Goal: Information Seeking & Learning: Find specific fact

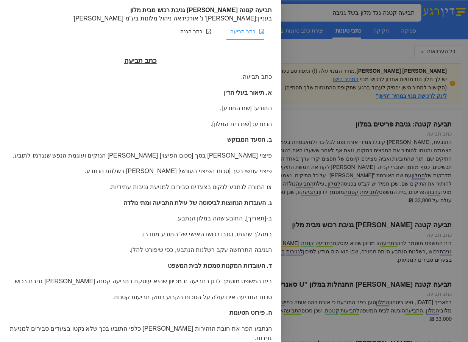
click at [341, 45] on div at bounding box center [234, 171] width 468 height 342
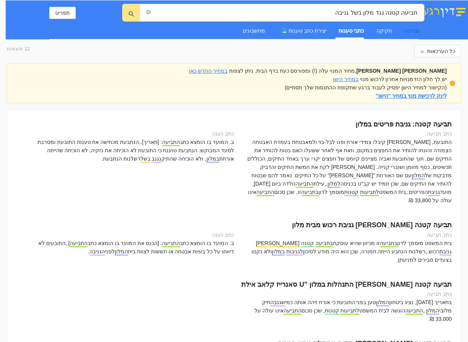
click at [415, 29] on div "פסיקה" at bounding box center [411, 30] width 15 height 8
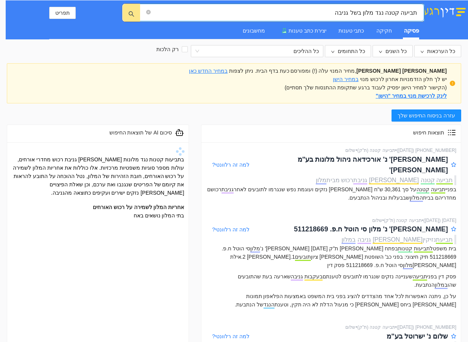
drag, startPoint x: 416, startPoint y: 11, endPoint x: 315, endPoint y: 15, distance: 100.7
click at [315, 15] on input "תביעה קטנה נגד מלון בשל גניבה" at bounding box center [284, 12] width 265 height 9
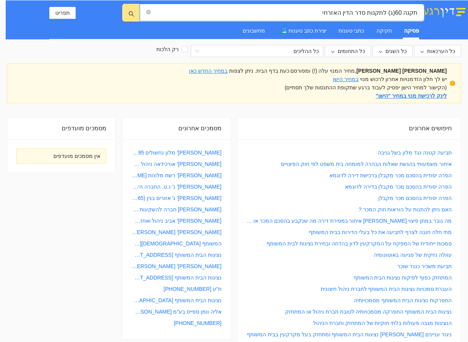
type input "תקנה 60(ג) לתקנות סדר הדין האזרחי"
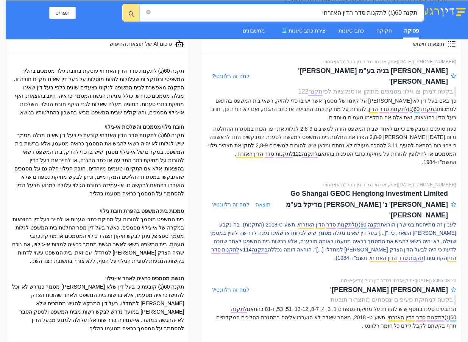
scroll to position [76, 0]
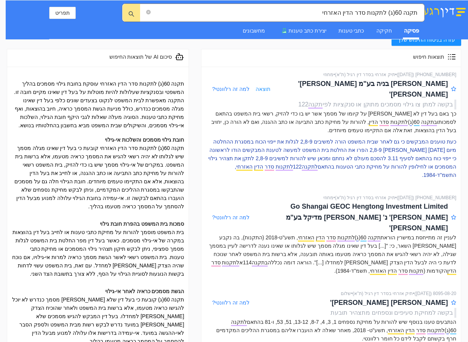
click at [398, 137] on p "כעת טוענים המבקשים כי גם לאחר שבית המשפט הורה למשיבים 2,8-9 לגלות את ייפוי הכוח…" at bounding box center [331, 158] width 250 height 42
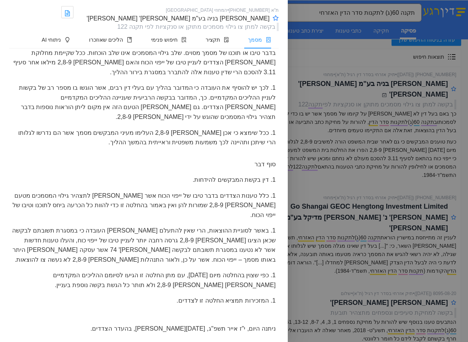
scroll to position [4439, 0]
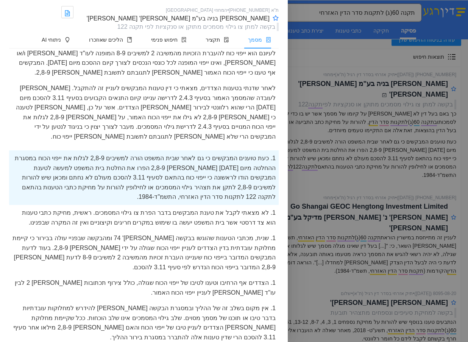
click at [366, 172] on div at bounding box center [234, 171] width 468 height 342
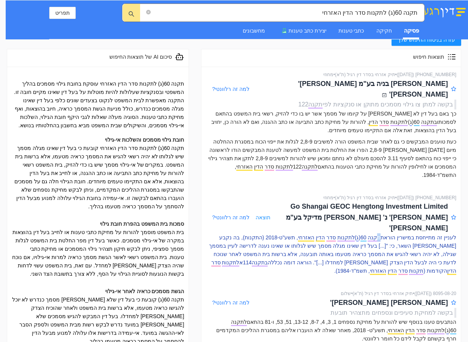
click at [378, 234] on span "תקנה" at bounding box center [373, 237] width 13 height 7
click at [384, 233] on p "לעניין זה מתייחסת במישרין הוראת תקנה 60 ( ג ) לתקנות סדר הדין האזרחי , תשע"ט-20…" at bounding box center [331, 254] width 250 height 42
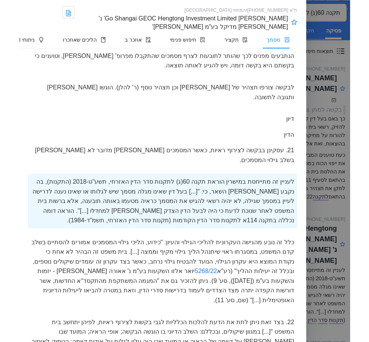
scroll to position [76, 0]
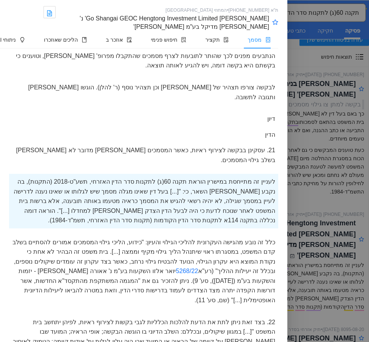
click at [126, 228] on div "לעניין זה מתייחסת במישרין הוראת תקנה 60(ג) לתקנות סדר הדין האזרחי, תשע"ט-2018 (…" at bounding box center [143, 201] width 269 height 54
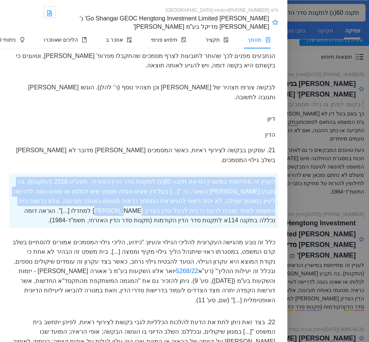
drag, startPoint x: 276, startPoint y: 210, endPoint x: 48, endPoint y: 241, distance: 229.7
click at [48, 228] on div "לעניין זה מתייחסת במישרין הוראת תקנה 60(ג) לתקנות סדר הדין האזרחי, תשע"ט-2018 (…" at bounding box center [143, 201] width 269 height 54
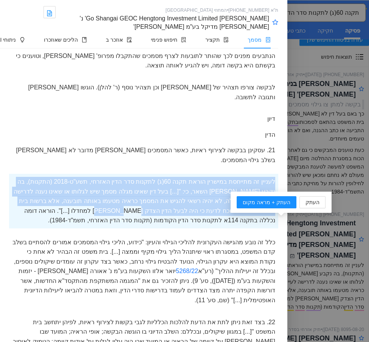
copy div "לעניין זה מתייחסת במישרין הוראת תקנה 60(ג) לתקנות סדר הדין האזרחי, תשע"ט-2018 (…"
click at [188, 228] on div "לעניין זה מתייחסת במישרין הוראת תקנה 60(ג) לתקנות סדר הדין האזרחי, תשע"ט-2018 (…" at bounding box center [143, 201] width 269 height 54
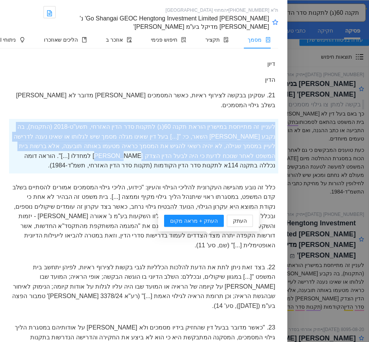
scroll to position [2241, 0]
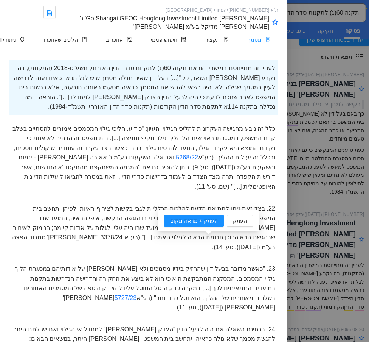
click at [202, 168] on div "כלל זה נובע מהגישה העקרונית להליכי הגילוי והעיון: "כידוע, הליכי גילוי המסמכים א…" at bounding box center [143, 158] width 269 height 74
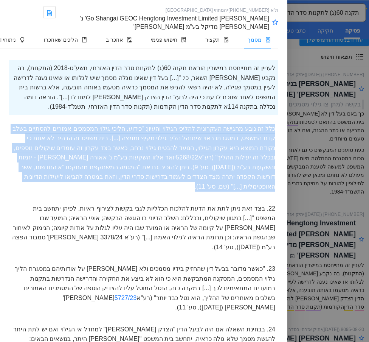
drag, startPoint x: 274, startPoint y: 158, endPoint x: 88, endPoint y: 226, distance: 198.0
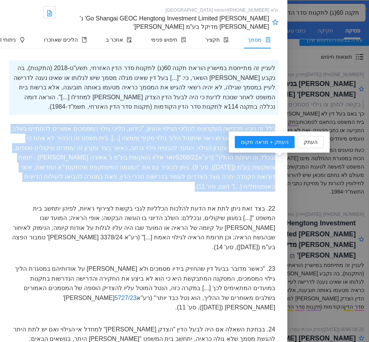
copy div "כלל זה נובע מהגישה העקרונית להליכי הגילוי והעיון: "כידוע, הליכי גילוי המסמכים א…"
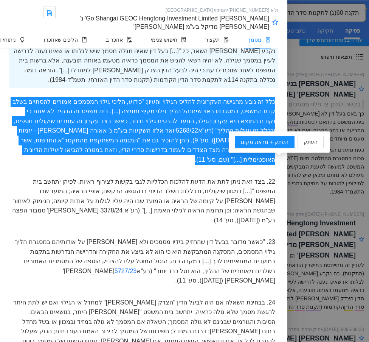
scroll to position [2279, 0]
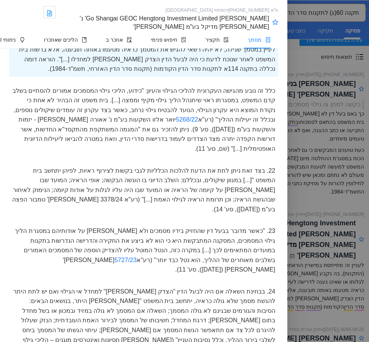
click at [153, 157] on div "כלל זה נובע מהגישה העקרונית להליכי הגילוי והעיון: "כידוע, הליכי גילוי המסמכים א…" at bounding box center [143, 120] width 269 height 74
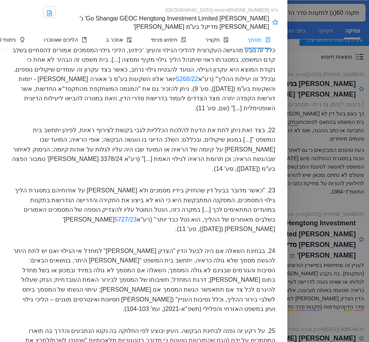
scroll to position [2355, 0]
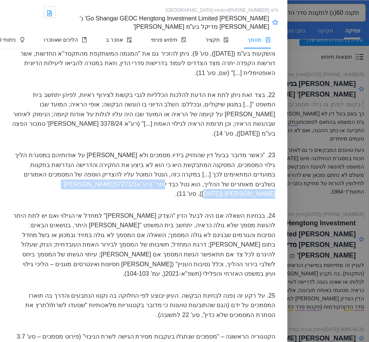
click at [111, 202] on div "23. "כאשר מדובר בבעל דין שהחזיק בידיו מסמכים ולא גילה על אודותיהם במסגרת הליך ג…" at bounding box center [143, 174] width 269 height 54
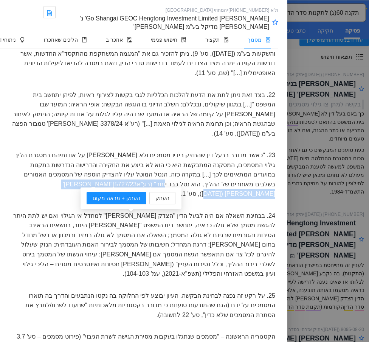
click at [115, 202] on div "23. "כאשר מדובר בבעל דין שהחזיק בידיו מסמכים ולא גילה על אודותיהם במסגרת הליך ג…" at bounding box center [143, 174] width 269 height 54
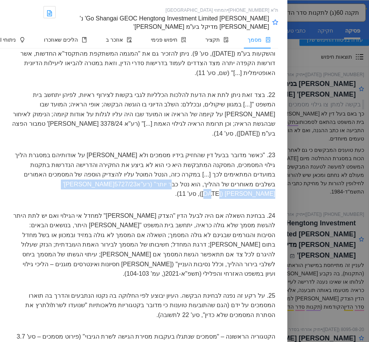
drag, startPoint x: 120, startPoint y: 213, endPoint x: 213, endPoint y: 228, distance: 95.0
click at [210, 202] on div "23. "כאשר מדובר בבעל דין שהחזיק בידיו מסמכים ולא גילה על אודותיהם במסגרת הליך ג…" at bounding box center [143, 174] width 269 height 54
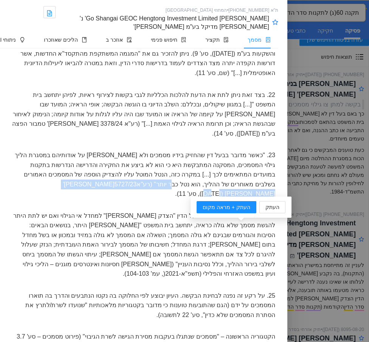
copy div "רע"א 5727/23 אייש נ' ארביב (6.9.2023), סע' 11"
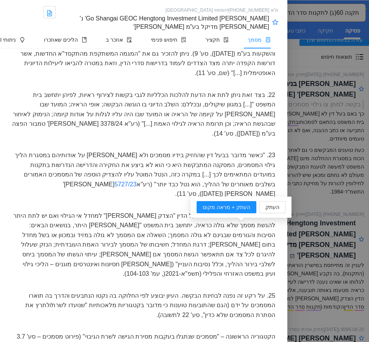
click at [207, 187] on div "23. "כאשר מדובר בבעל דין שהחזיק בידיו מסמכים ולא גילה על אודותיהם במסגרת הליך ג…" at bounding box center [143, 174] width 269 height 54
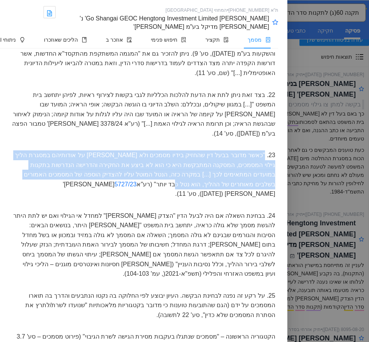
drag, startPoint x: 264, startPoint y: 181, endPoint x: 124, endPoint y: 213, distance: 144.0
click at [123, 202] on div "23. "כאשר מדובר בבעל דין שהחזיק בידיו מסמכים ולא גילה על אודותיהם במסגרת הליך ג…" at bounding box center [143, 174] width 269 height 54
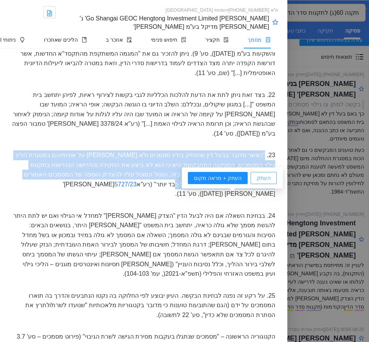
drag, startPoint x: 212, startPoint y: 197, endPoint x: 269, endPoint y: 181, distance: 58.8
click at [264, 180] on span "העתק" at bounding box center [264, 178] width 14 height 8
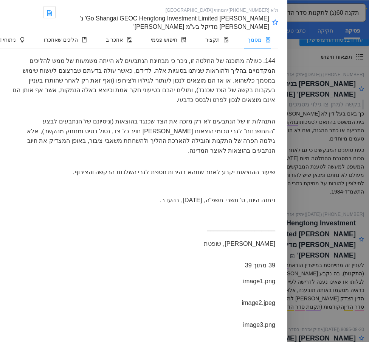
scroll to position [11257, 0]
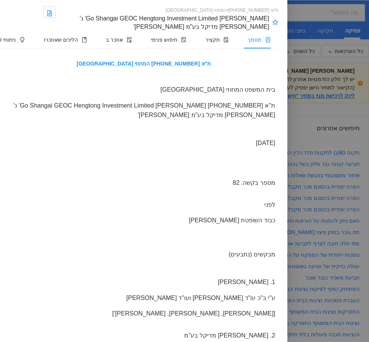
click at [346, 13] on div at bounding box center [184, 171] width 369 height 342
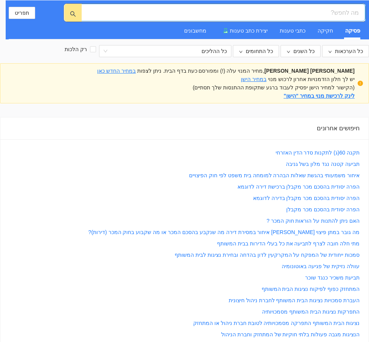
click at [348, 12] on input "search" at bounding box center [226, 12] width 265 height 9
type input "בקשה להוספת מסמכים שנזכרו בתצהיר הנתבע"
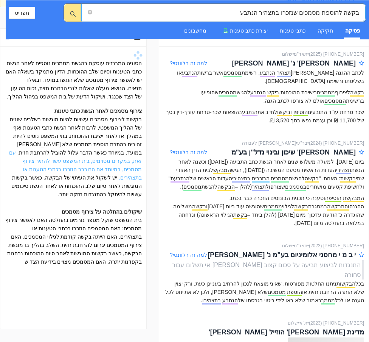
scroll to position [113, 0]
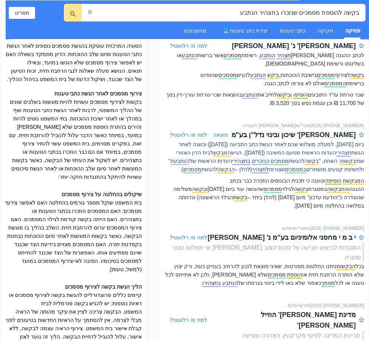
click at [288, 145] on p "ביום [DATE], למעלה משלוש שנים לאחר הגשת כתב התביעה ([DATE]) וכשנה לאחר הגשת תצה…" at bounding box center [264, 156] width 200 height 33
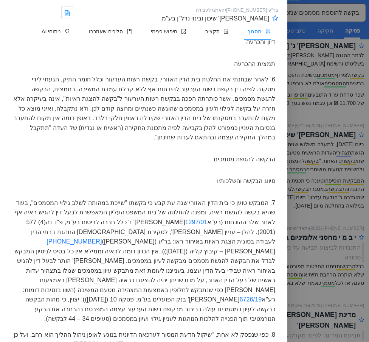
scroll to position [776, 0]
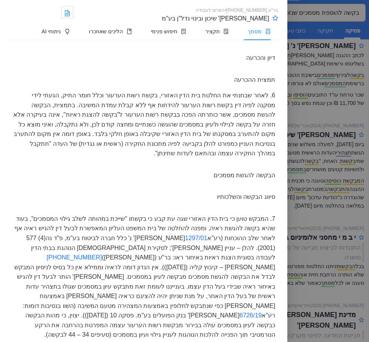
click at [303, 111] on div at bounding box center [184, 171] width 369 height 342
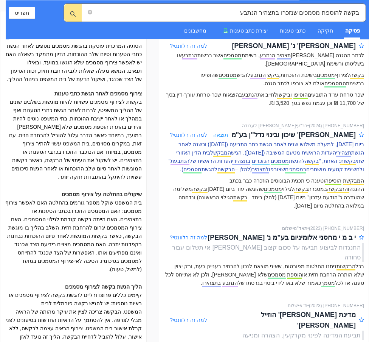
click at [300, 148] on p "ביום [DATE], למעלה משלוש שנים לאחר הגשת כתב התביעה ([DATE]) וכשנה לאחר הגשת תצה…" at bounding box center [264, 156] width 200 height 33
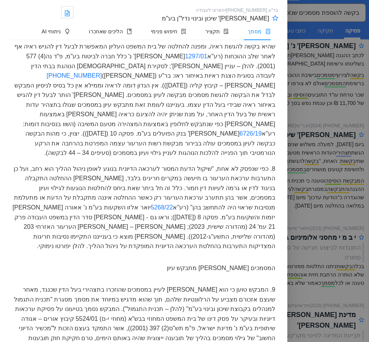
scroll to position [965, 0]
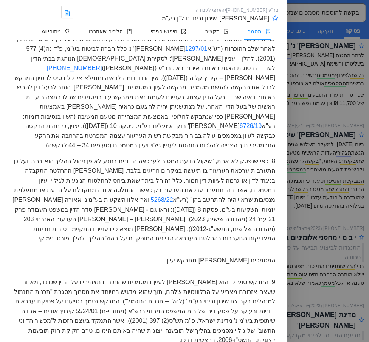
click at [318, 218] on div at bounding box center [184, 171] width 369 height 342
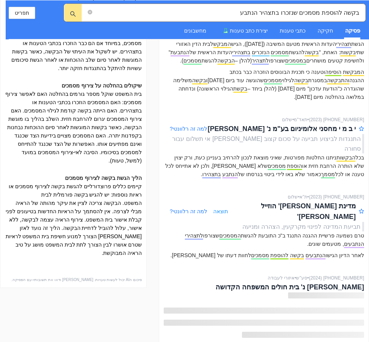
scroll to position [227, 0]
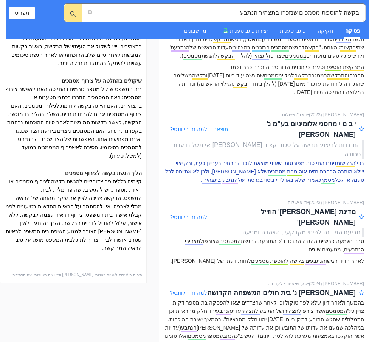
click at [309, 159] on p "בכל הבקשות ניתנו החלטות מפורטות, שאיני מוצאת לנכון להרחיב בעניינן כעת, ורק יצוי…" at bounding box center [264, 171] width 200 height 25
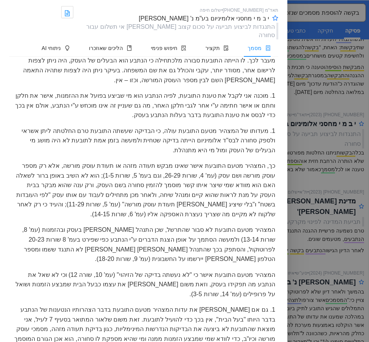
scroll to position [1386, 0]
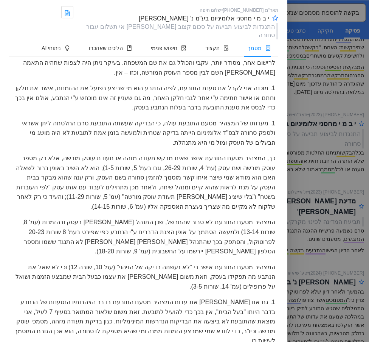
click at [340, 222] on div at bounding box center [184, 171] width 369 height 342
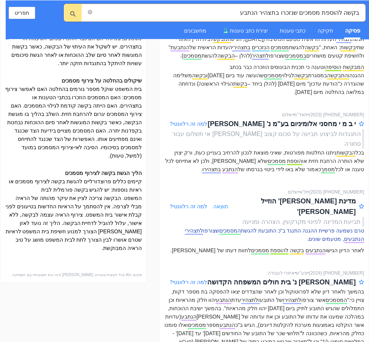
click at [340, 226] on p "טרם נשמעה פרשיית ההגנה התנגד ב"כ התובעת להגשת המסמכים שצורפו לתצהירי הנתבעים , …" at bounding box center [264, 234] width 200 height 17
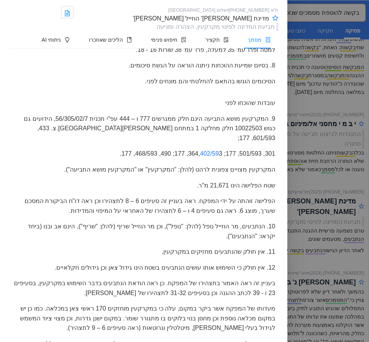
scroll to position [787, 0]
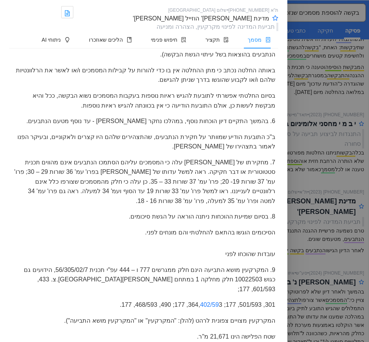
click at [117, 22] on div "ת"א [PHONE_NUMBER] • שלום באר שבע מדינת [PERSON_NAME][GEOGRAPHIC_DATA] [PERSON_…" at bounding box center [177, 14] width 202 height 17
